Goal: Task Accomplishment & Management: Manage account settings

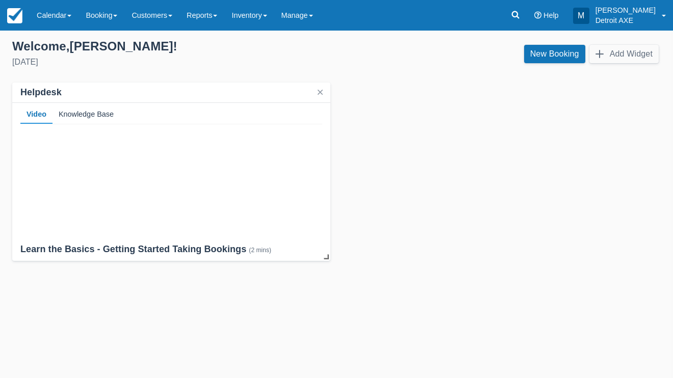
click at [49, 31] on div "Templates help to speed up your product set-up, so you can start taking booking…" at bounding box center [336, 205] width 673 height 348
click at [49, 14] on link "Calendar" at bounding box center [54, 15] width 49 height 31
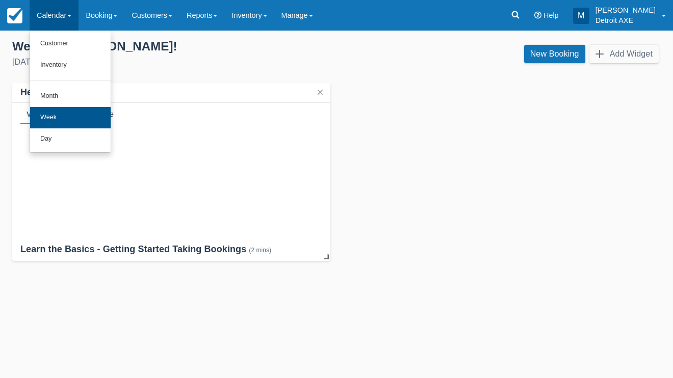
click at [65, 126] on link "Week" at bounding box center [70, 117] width 81 height 21
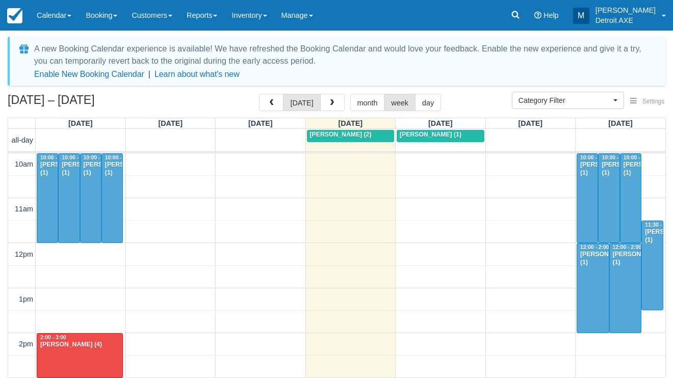
select select
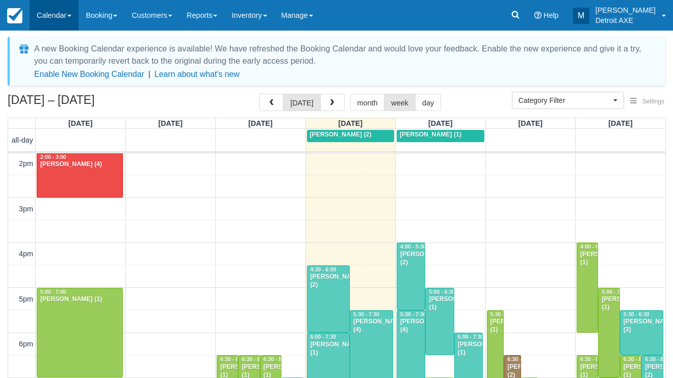
click at [60, 20] on link "Calendar" at bounding box center [54, 15] width 49 height 31
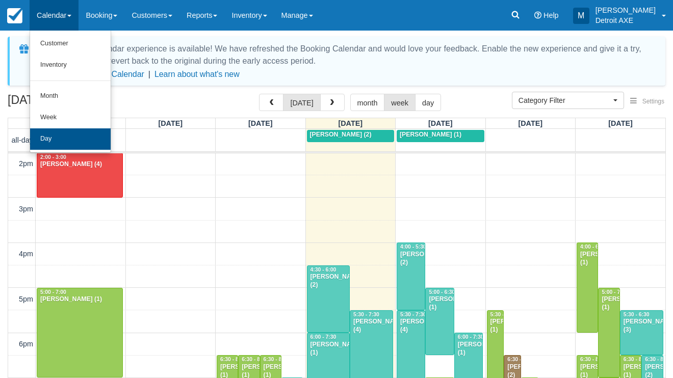
click at [64, 141] on link "Day" at bounding box center [70, 138] width 81 height 21
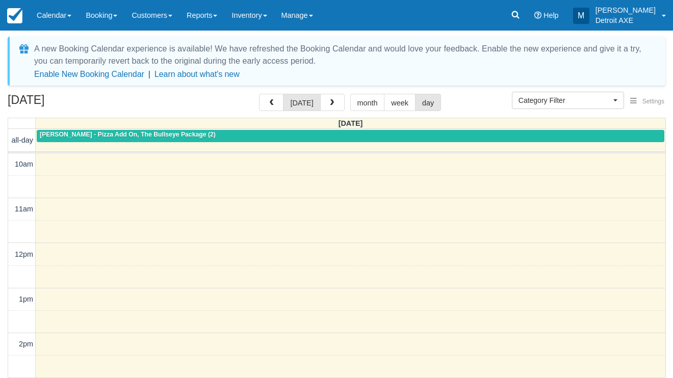
select select
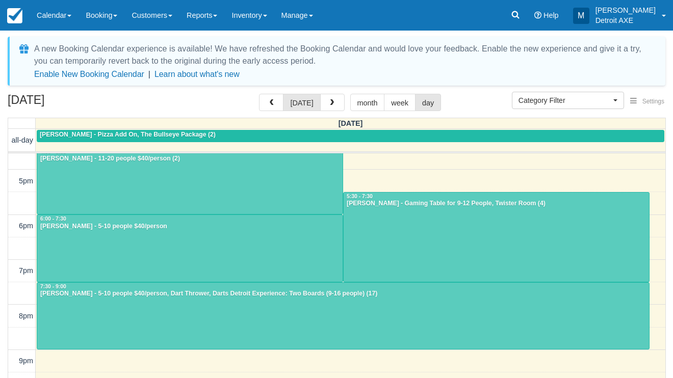
scroll to position [300, 0]
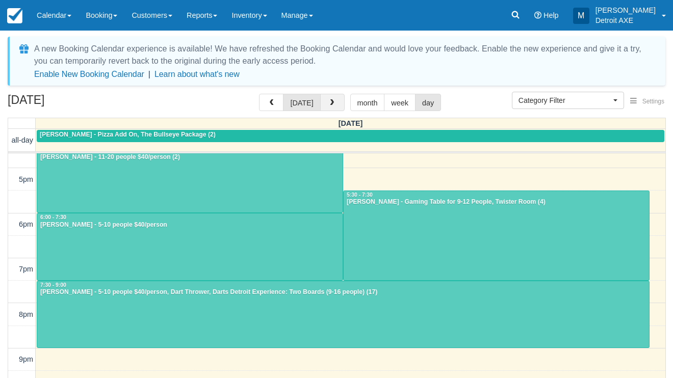
click at [333, 102] on button "button" at bounding box center [332, 102] width 24 height 17
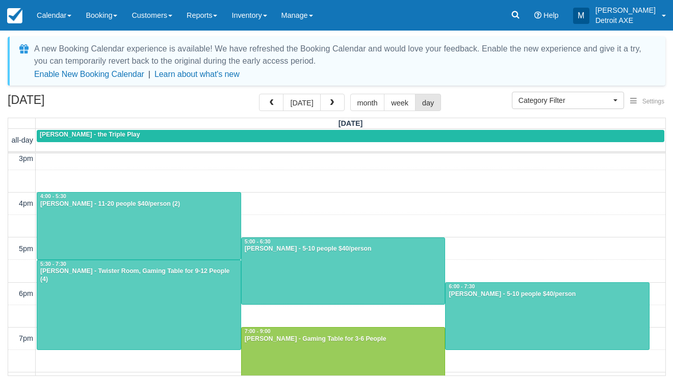
scroll to position [248, 0]
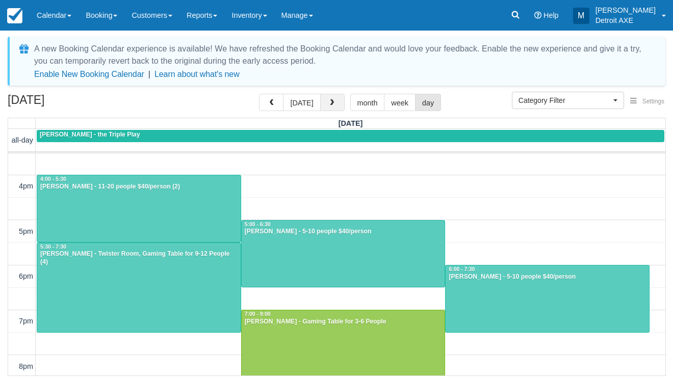
click at [332, 103] on span "button" at bounding box center [331, 102] width 7 height 7
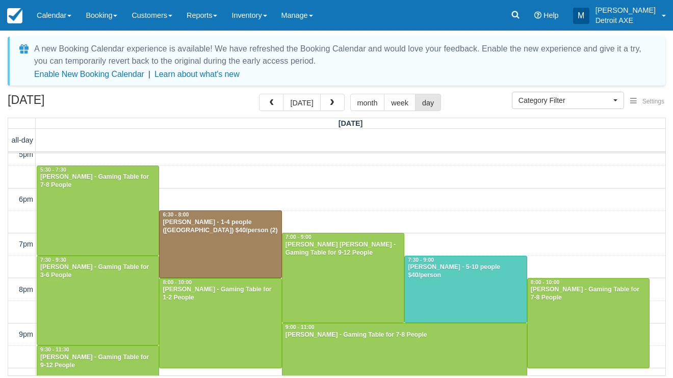
scroll to position [327, 0]
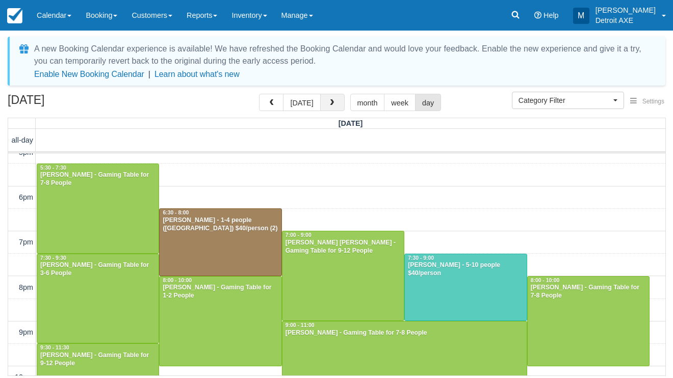
click at [328, 102] on span "button" at bounding box center [331, 102] width 7 height 7
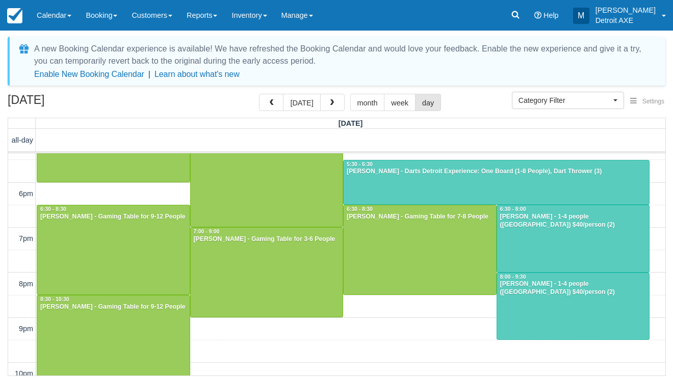
scroll to position [332, 0]
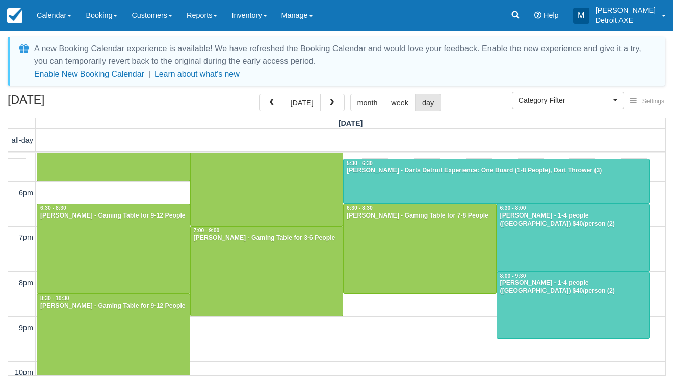
click at [388, 190] on div at bounding box center [496, 182] width 305 height 44
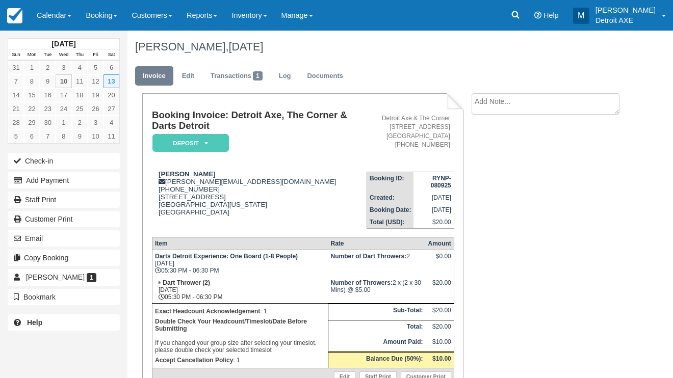
click at [209, 146] on em "Deposit" at bounding box center [190, 143] width 76 height 18
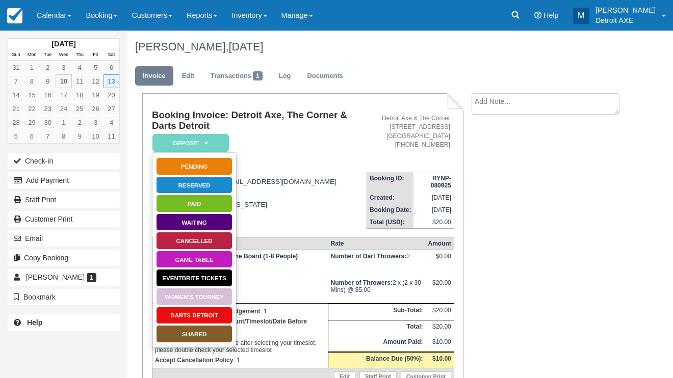
click at [197, 310] on link "Darts Detroit" at bounding box center [194, 316] width 76 height 18
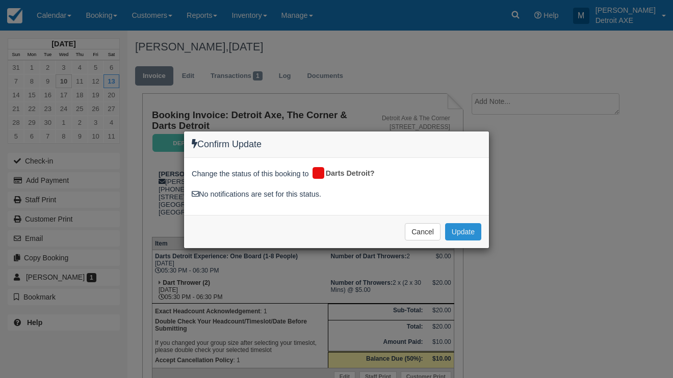
click at [467, 233] on button "Update" at bounding box center [463, 231] width 36 height 17
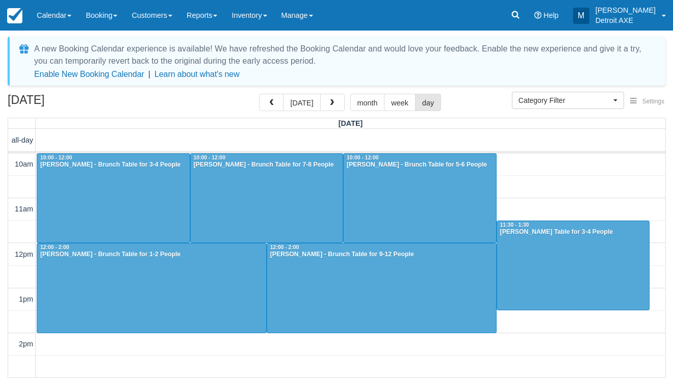
select select
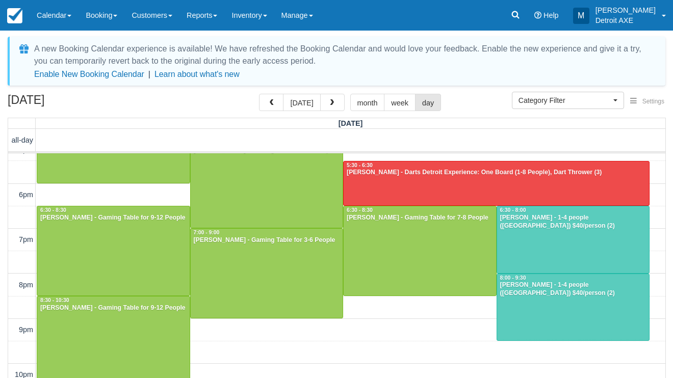
scroll to position [330, 0]
click at [565, 244] on div at bounding box center [573, 239] width 152 height 67
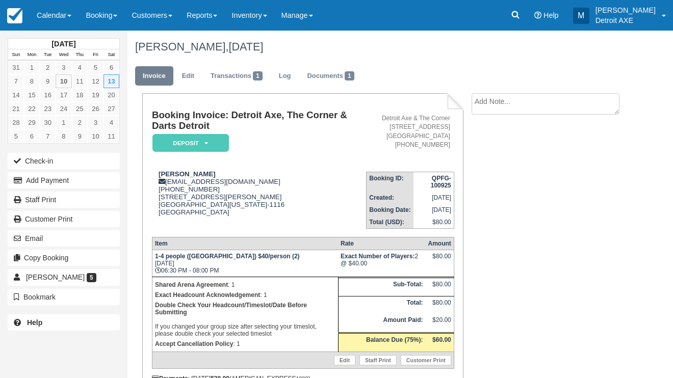
click at [175, 144] on em "Deposit" at bounding box center [190, 143] width 76 height 18
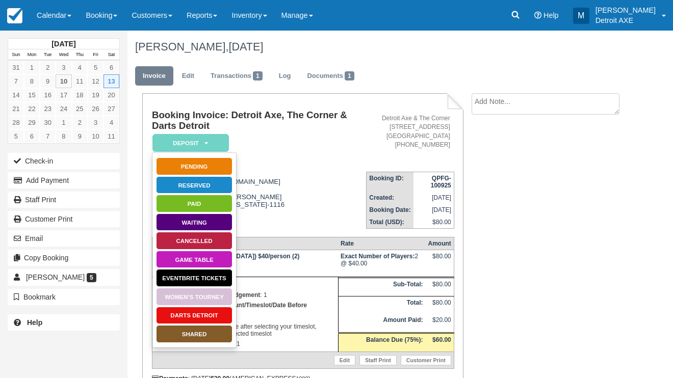
click at [184, 331] on link "SHARED" at bounding box center [194, 334] width 76 height 18
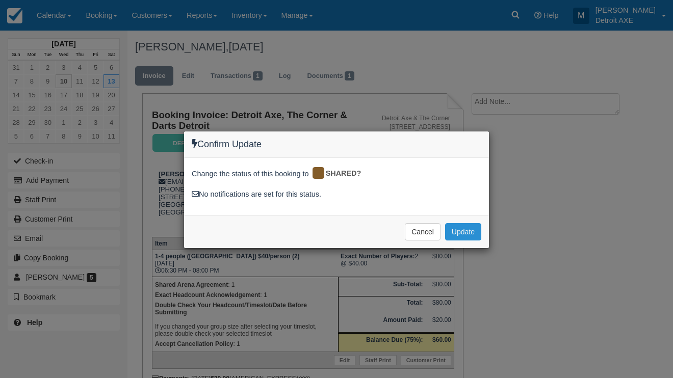
click at [471, 235] on button "Update" at bounding box center [463, 231] width 36 height 17
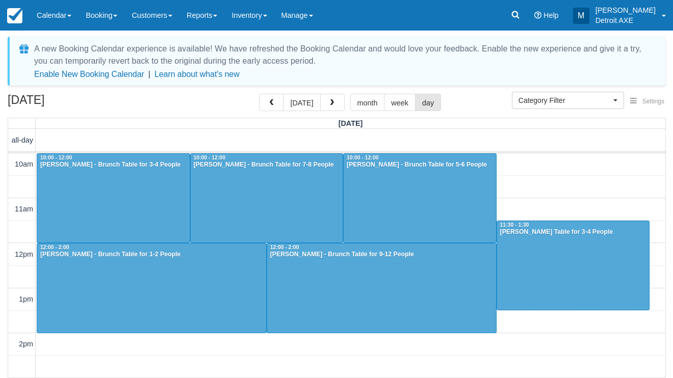
select select
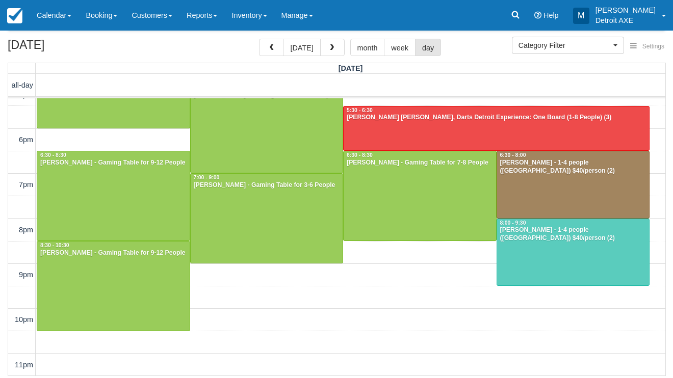
scroll to position [330, 0]
click at [531, 238] on div "John Tomassi - 1-4 people (Shared Arena) $40/person (2)" at bounding box center [573, 234] width 147 height 16
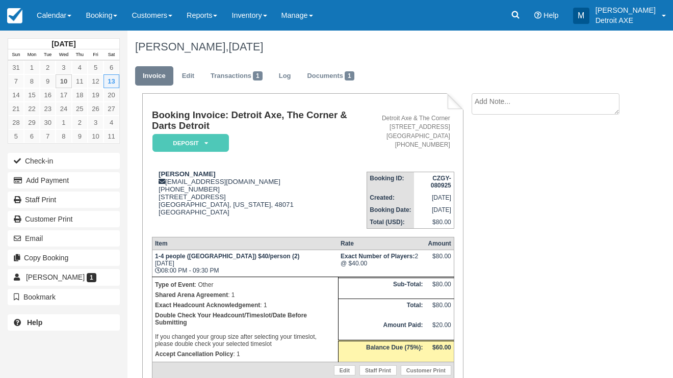
click at [204, 139] on em "Deposit" at bounding box center [190, 143] width 76 height 18
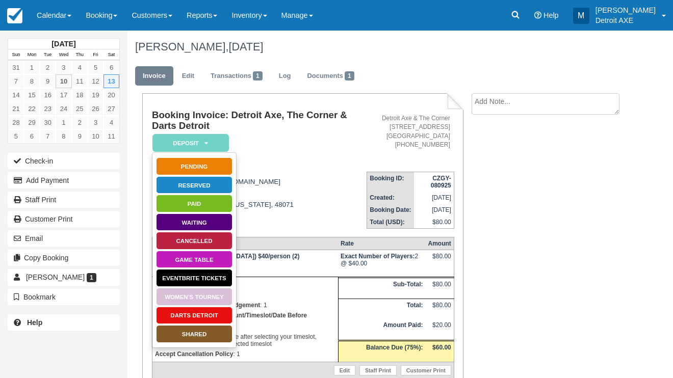
click at [195, 334] on link "SHARED" at bounding box center [194, 334] width 76 height 18
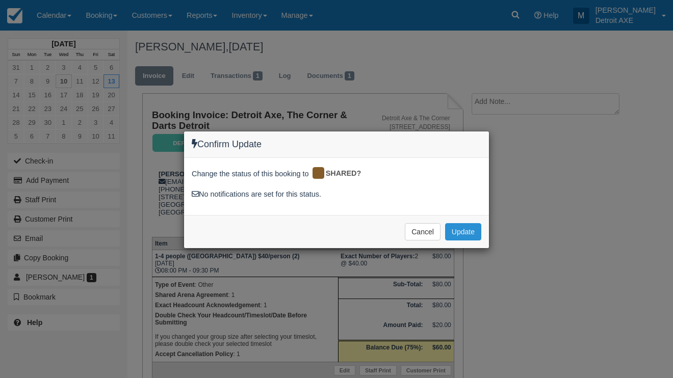
click at [461, 232] on button "Update" at bounding box center [463, 231] width 36 height 17
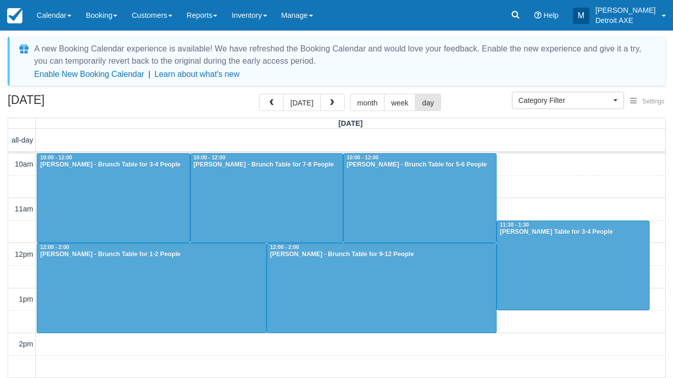
select select
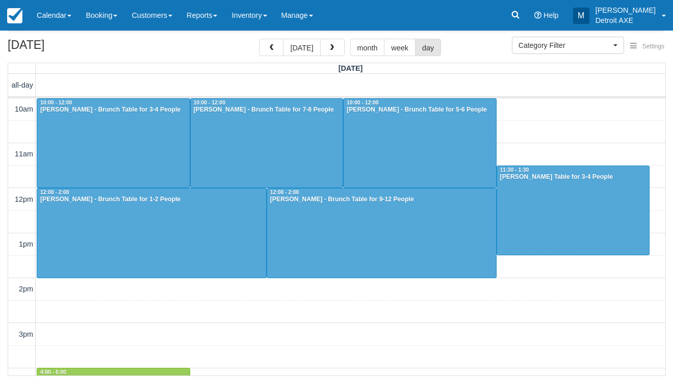
scroll to position [180, 0]
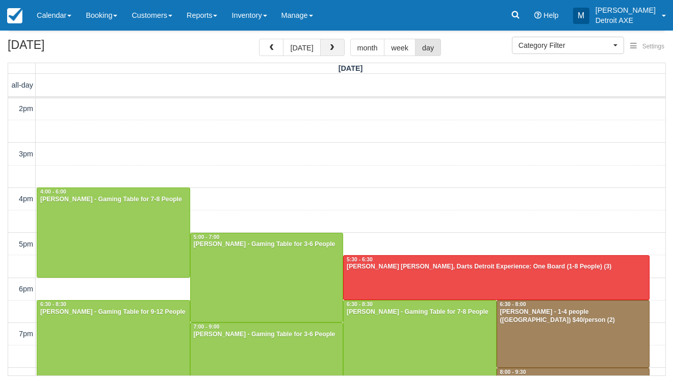
click at [333, 53] on button "button" at bounding box center [332, 47] width 24 height 17
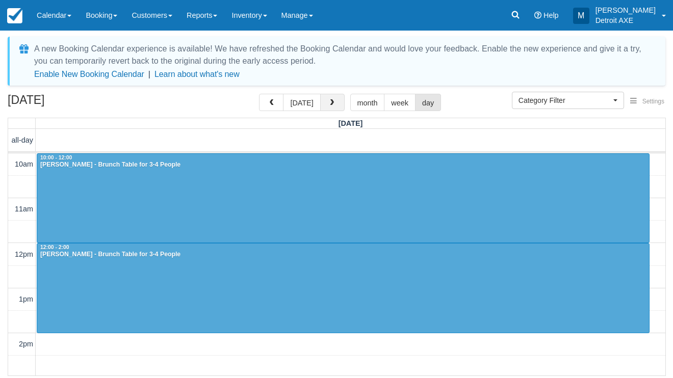
click at [332, 100] on span "button" at bounding box center [331, 102] width 7 height 7
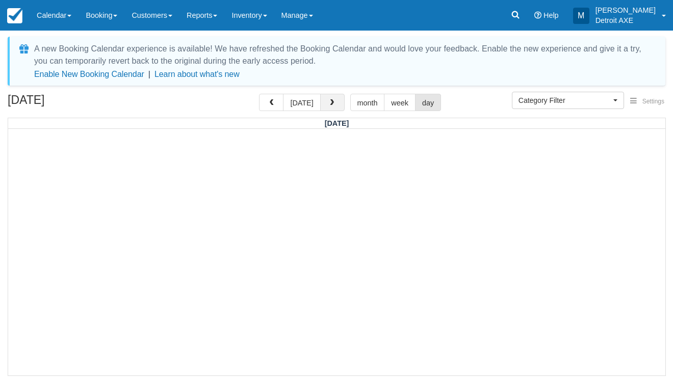
click at [329, 108] on button "button" at bounding box center [332, 102] width 24 height 17
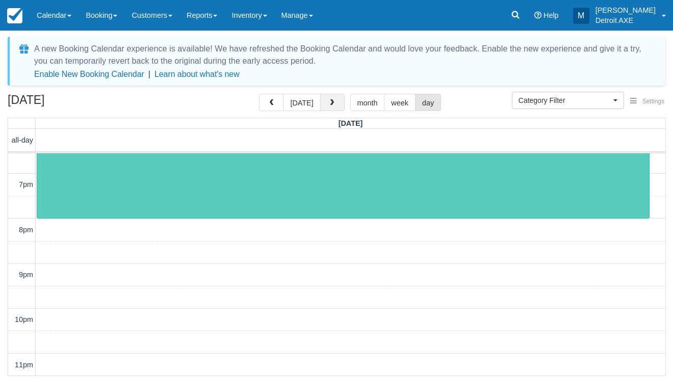
scroll to position [385, 0]
click at [334, 101] on button "button" at bounding box center [332, 102] width 24 height 17
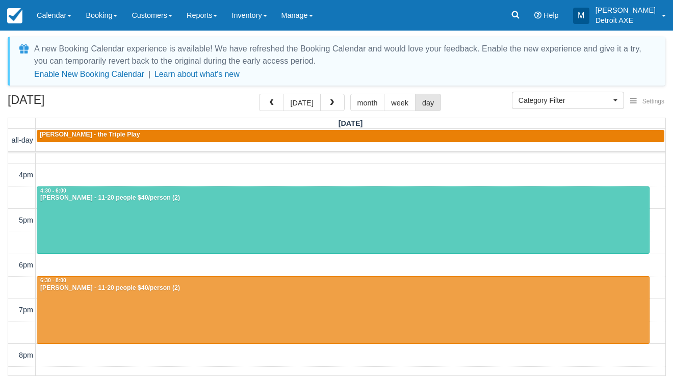
scroll to position [261, 0]
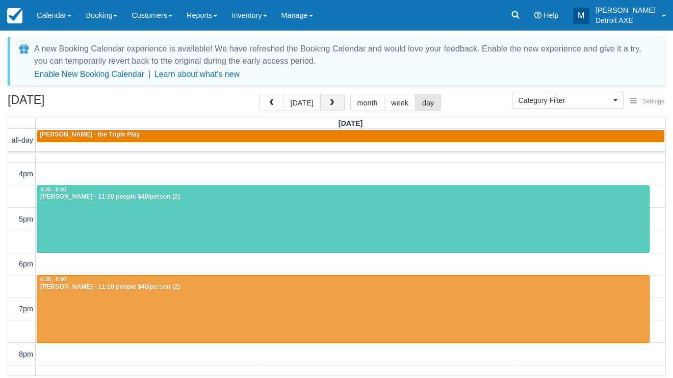
click at [333, 102] on span "button" at bounding box center [331, 102] width 7 height 7
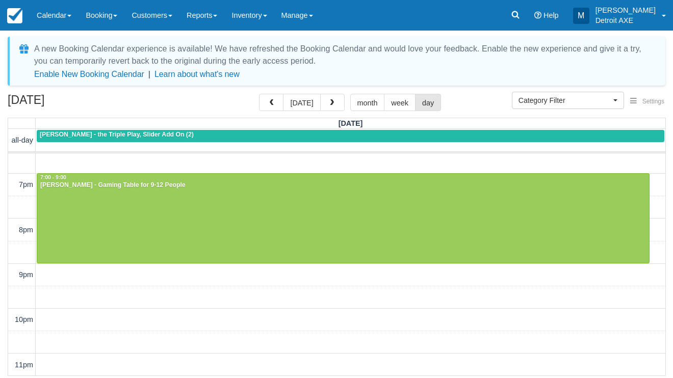
scroll to position [385, 0]
click at [335, 96] on button "button" at bounding box center [332, 102] width 24 height 17
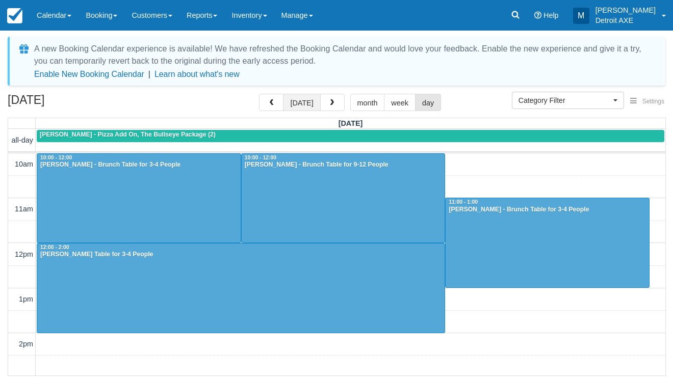
click at [290, 110] on button "[DATE]" at bounding box center [301, 102] width 37 height 17
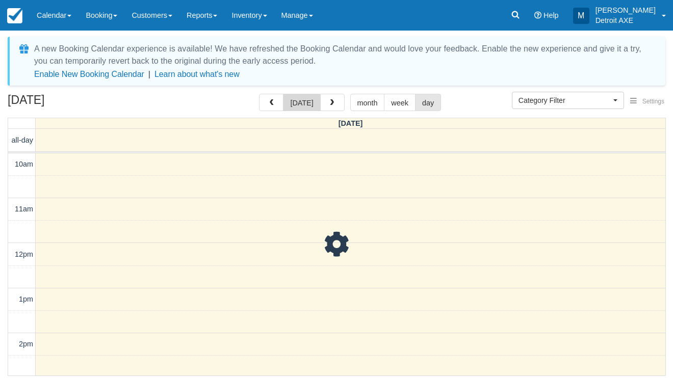
scroll to position [180, 0]
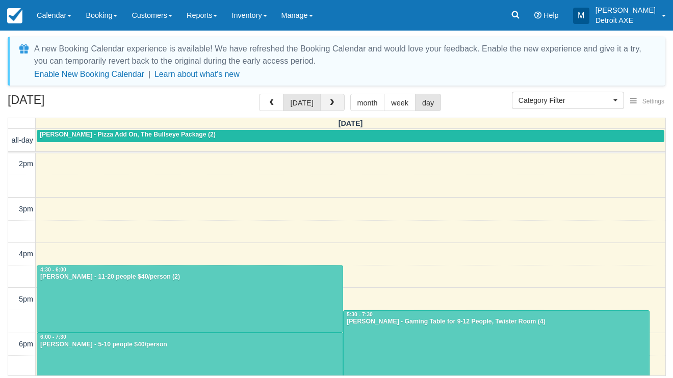
click at [335, 100] on button "button" at bounding box center [332, 102] width 24 height 17
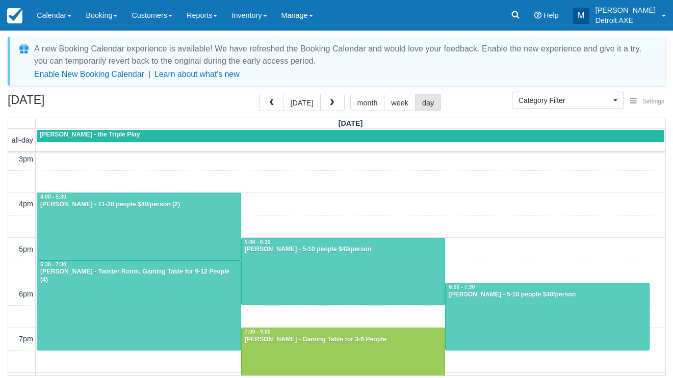
scroll to position [242, 0]
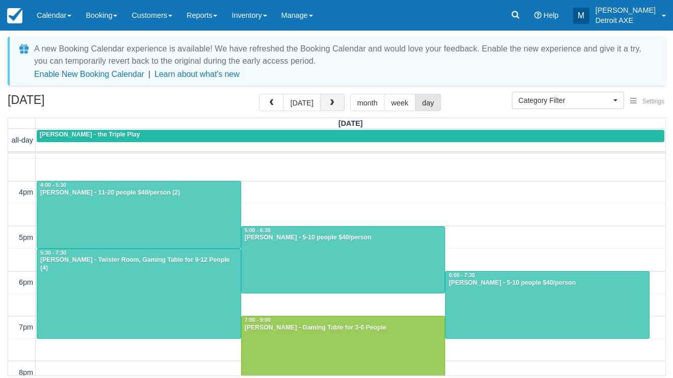
click at [329, 107] on span "button" at bounding box center [331, 102] width 7 height 7
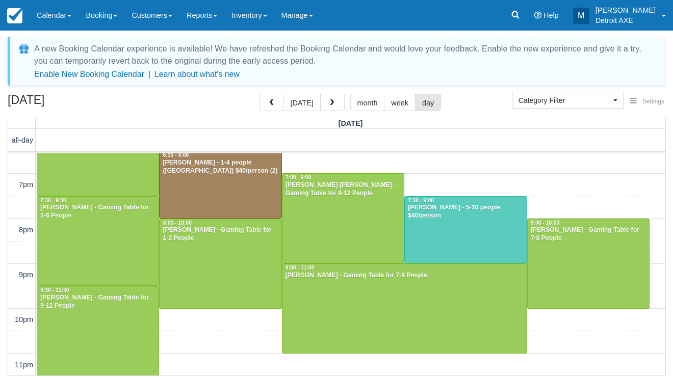
scroll to position [385, 0]
click at [329, 100] on span "button" at bounding box center [331, 102] width 7 height 7
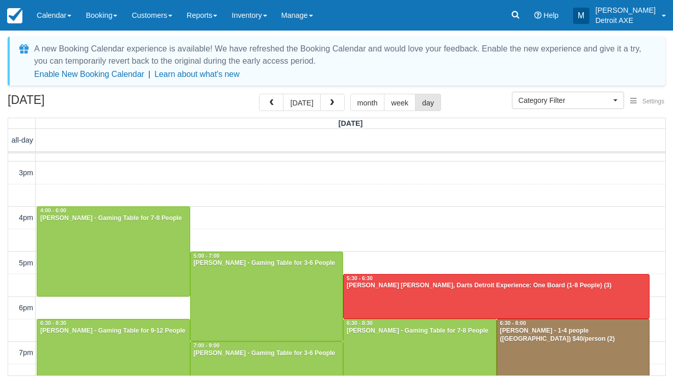
scroll to position [217, 0]
click at [271, 102] on span "button" at bounding box center [271, 102] width 7 height 7
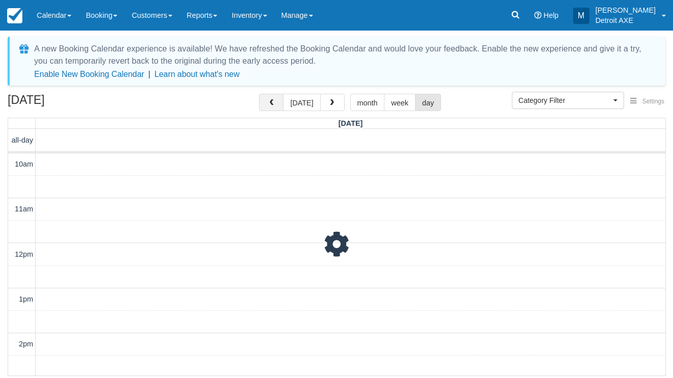
scroll to position [180, 0]
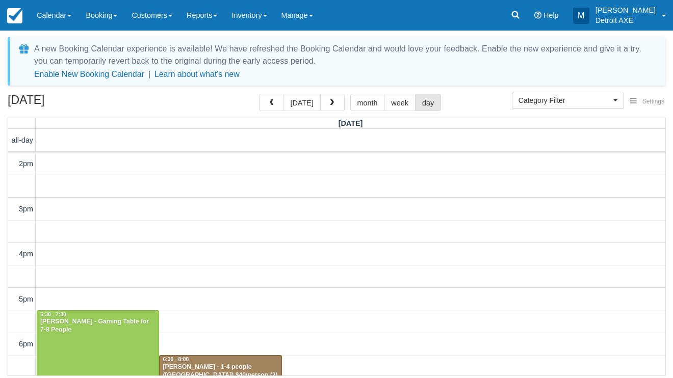
click at [203, 359] on div "6:30 - 8:00" at bounding box center [220, 359] width 116 height 7
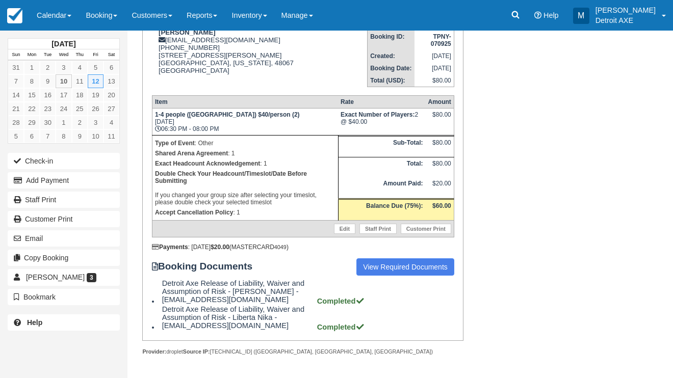
scroll to position [143, 0]
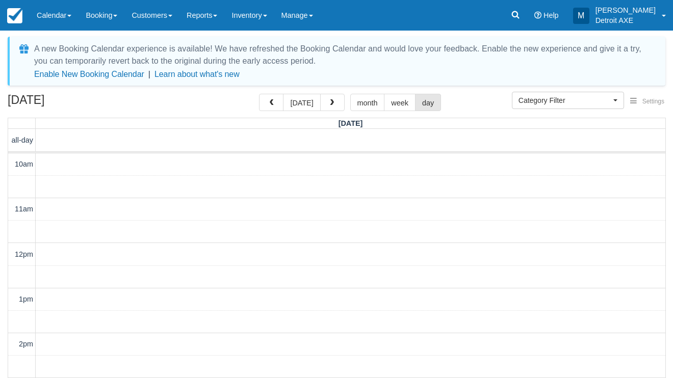
select select
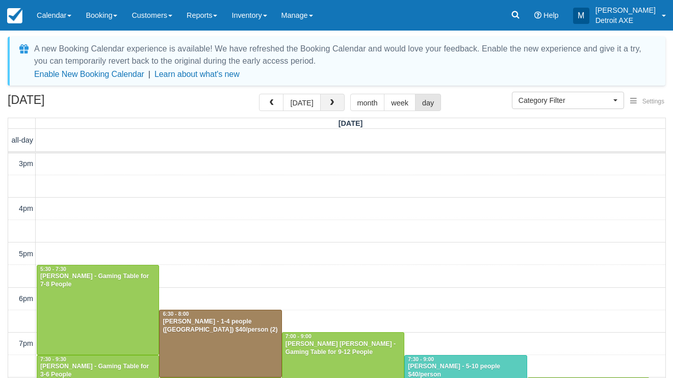
click at [335, 105] on button "button" at bounding box center [332, 102] width 24 height 17
